Goal: Transaction & Acquisition: Download file/media

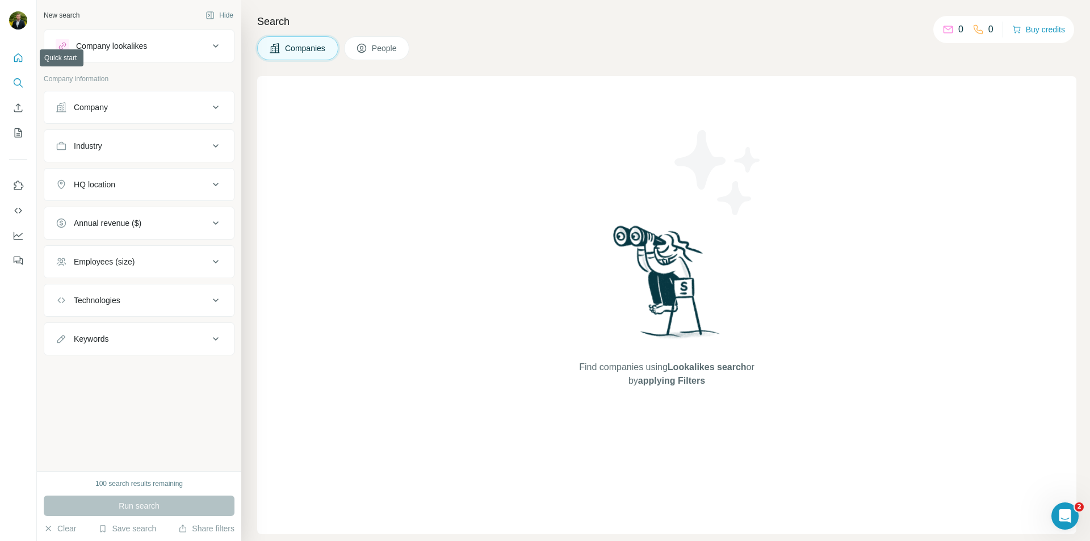
click at [23, 61] on icon "Quick start" at bounding box center [17, 57] width 11 height 11
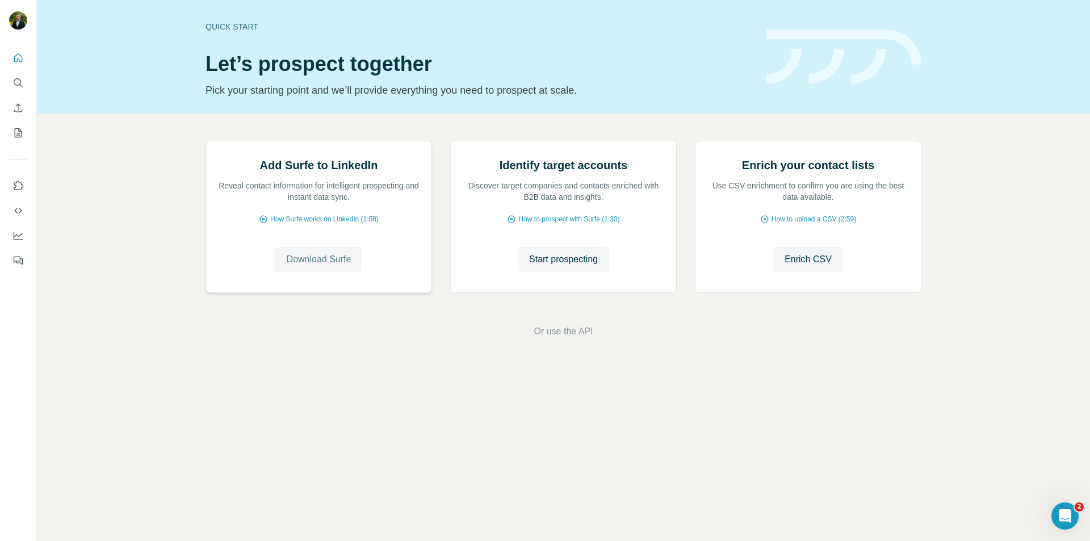
click at [329, 272] on button "Download Surfe" at bounding box center [318, 259] width 87 height 25
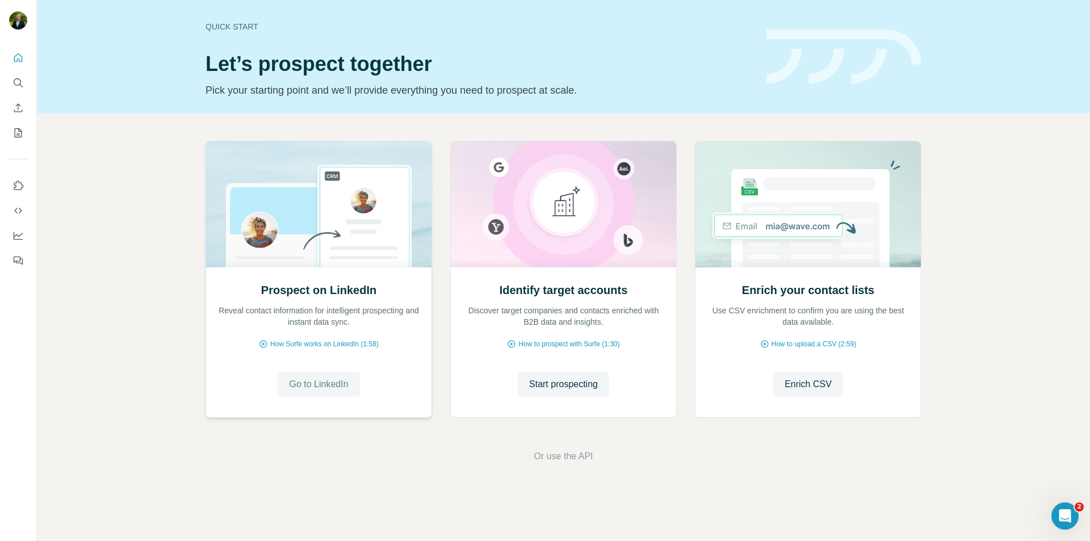
click at [314, 379] on span "Go to LinkedIn" at bounding box center [318, 385] width 59 height 14
click at [18, 86] on icon "Search" at bounding box center [17, 82] width 11 height 11
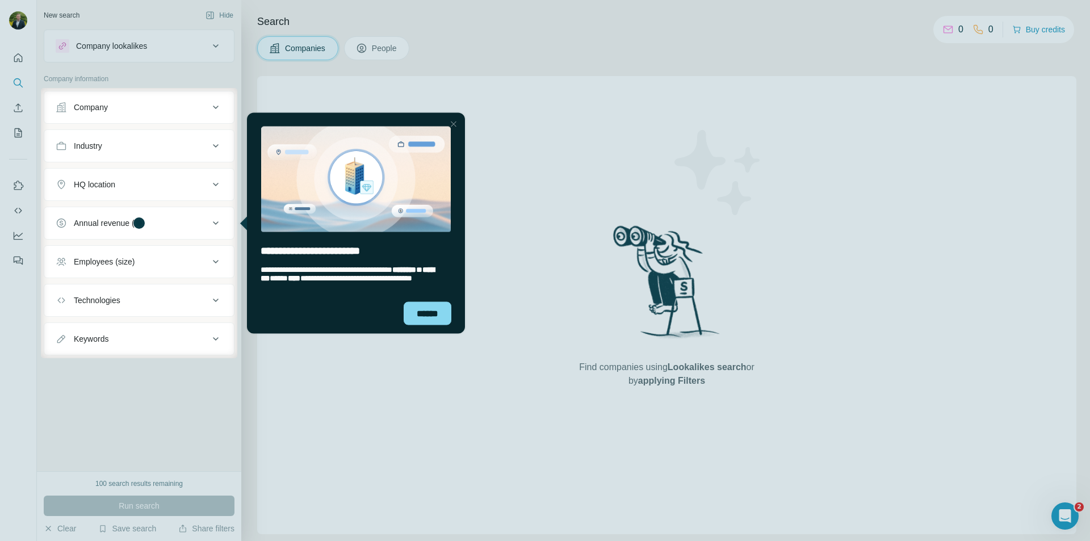
click at [18, 32] on div at bounding box center [545, 44] width 1090 height 88
click at [429, 301] on div "******" at bounding box center [428, 312] width 48 height 23
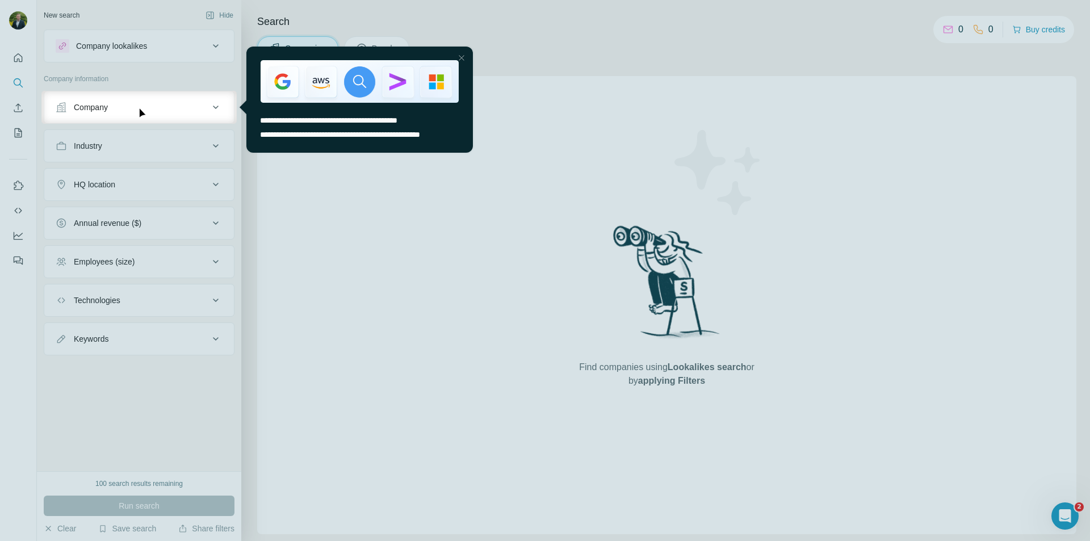
click at [363, 252] on div at bounding box center [545, 332] width 1090 height 417
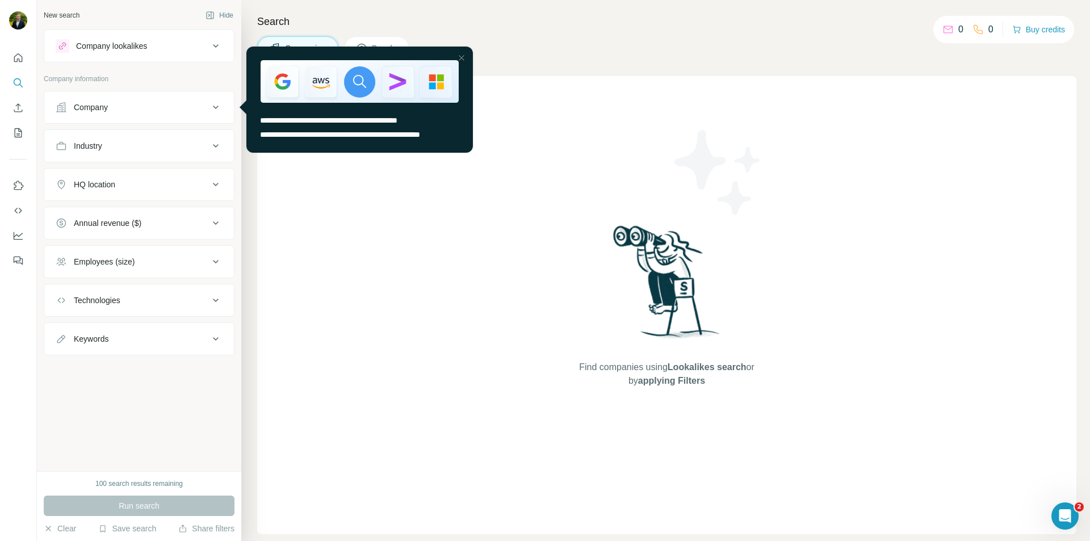
click at [177, 104] on div "Company" at bounding box center [132, 107] width 153 height 11
